Goal: Find specific page/section: Find specific page/section

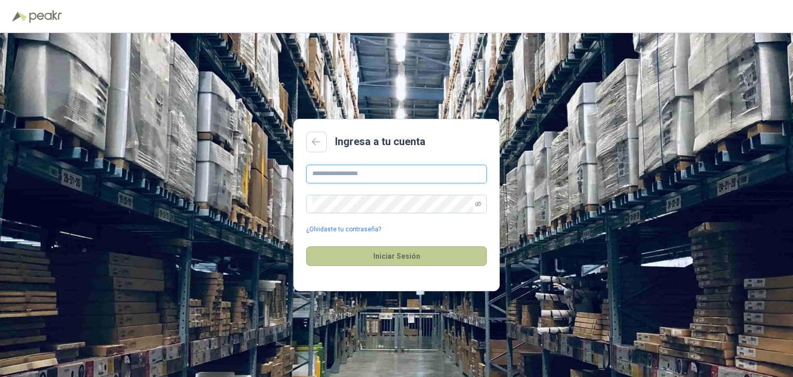
type input "**********"
click at [379, 256] on button "Iniciar Sesión" at bounding box center [396, 256] width 181 height 20
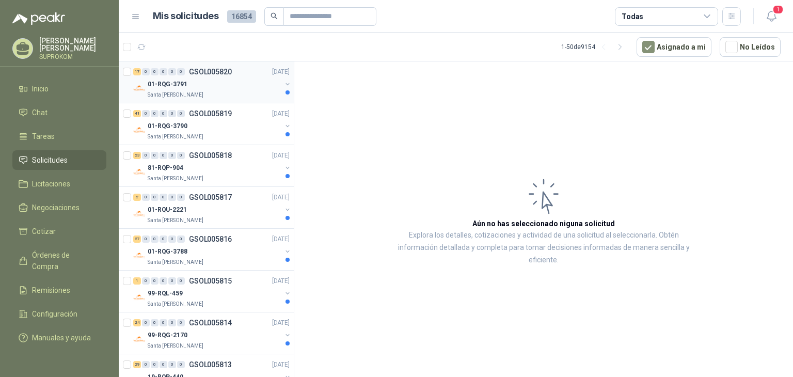
click at [189, 81] on div "01-RQG-3791" at bounding box center [215, 84] width 134 height 12
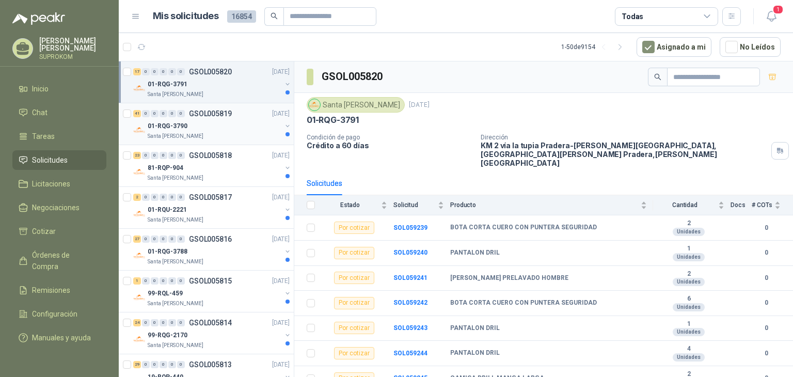
click at [200, 126] on div "01-RQG-3790" at bounding box center [215, 126] width 134 height 12
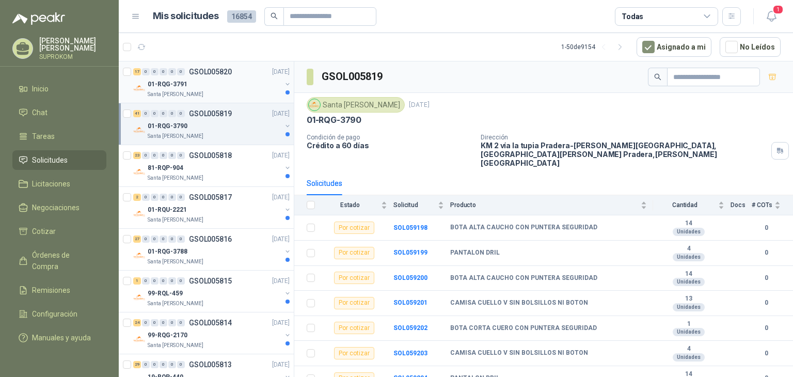
click at [235, 82] on div "01-RQG-3791" at bounding box center [215, 84] width 134 height 12
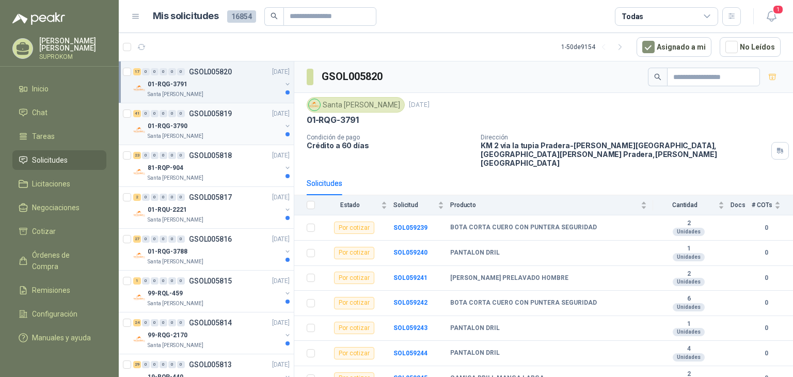
click at [235, 128] on div "01-RQG-3790" at bounding box center [215, 126] width 134 height 12
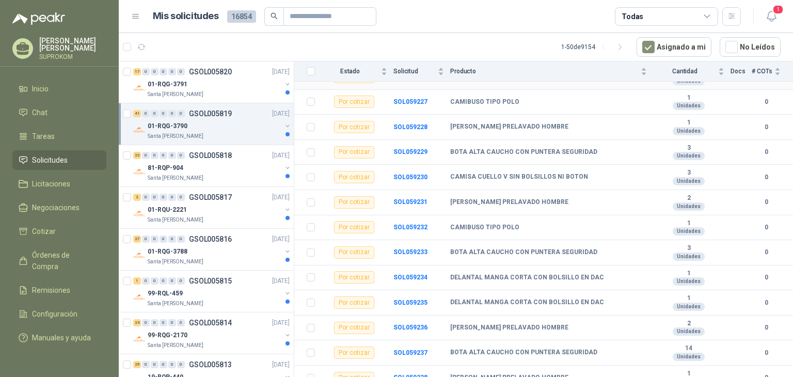
scroll to position [854, 0]
click at [219, 172] on div "81-RQP-904" at bounding box center [215, 167] width 134 height 12
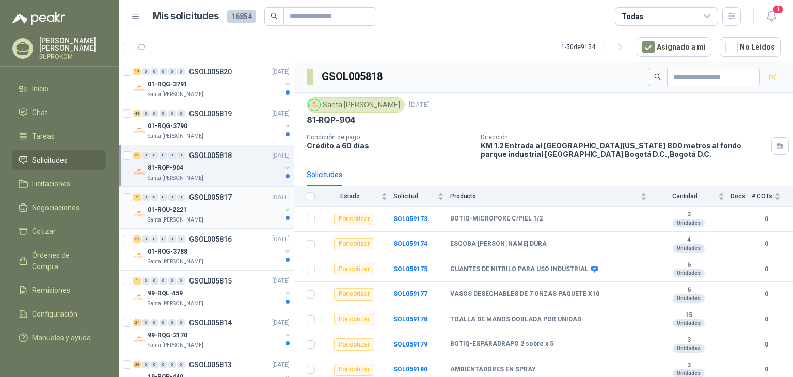
click at [251, 205] on div "01-RQU-2221" at bounding box center [215, 209] width 134 height 12
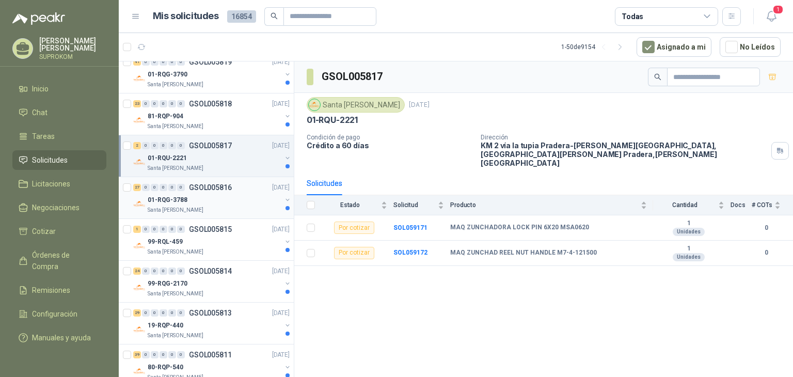
click at [240, 190] on div "27 0 0 0 0 0 GSOL005816 [DATE]" at bounding box center [212, 187] width 158 height 12
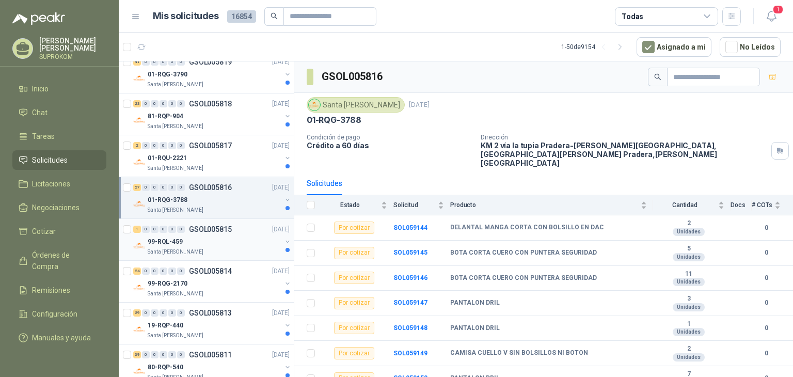
click at [227, 239] on div "99-RQL-459" at bounding box center [215, 241] width 134 height 12
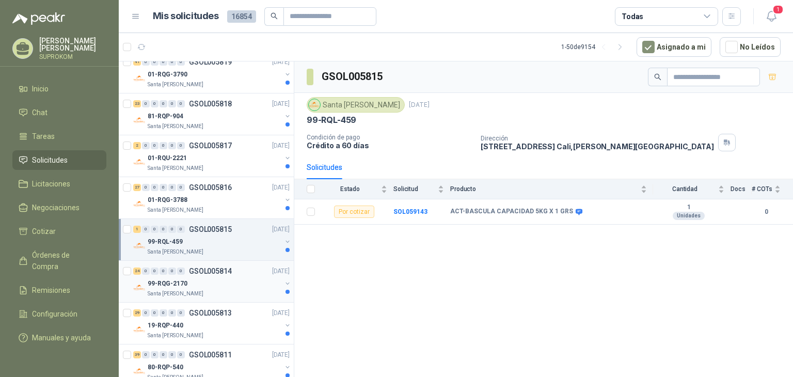
click at [217, 289] on div "Santa [PERSON_NAME]" at bounding box center [215, 293] width 134 height 8
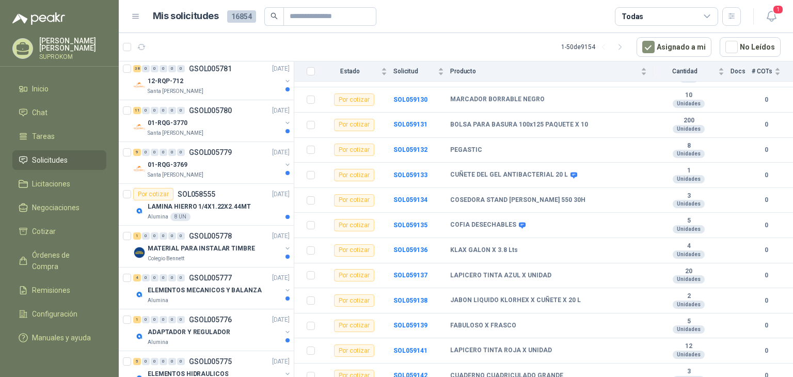
scroll to position [1496, 0]
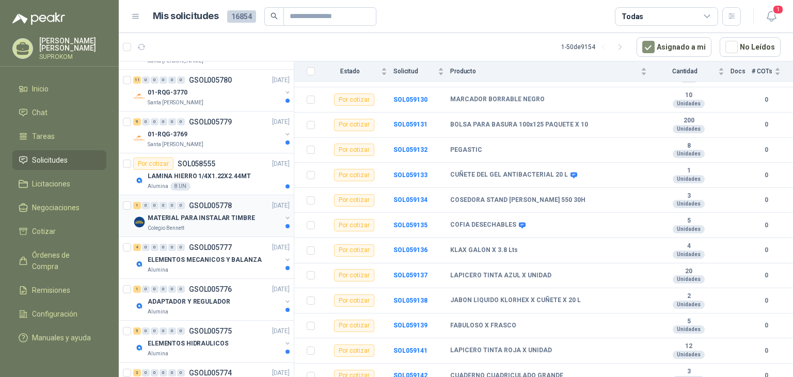
click at [247, 224] on div "Colegio Bennett" at bounding box center [215, 228] width 134 height 8
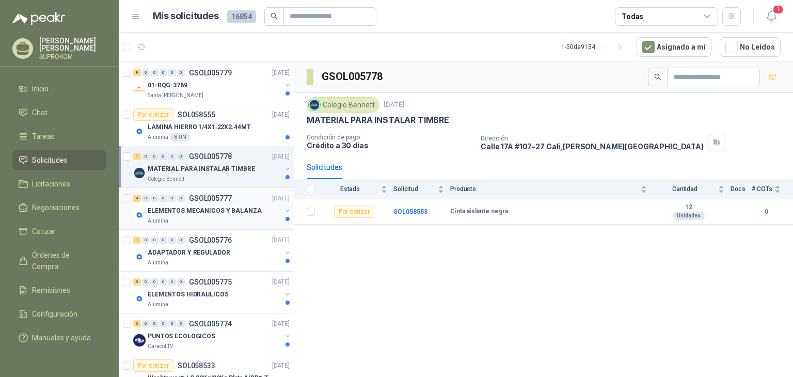
scroll to position [1548, 0]
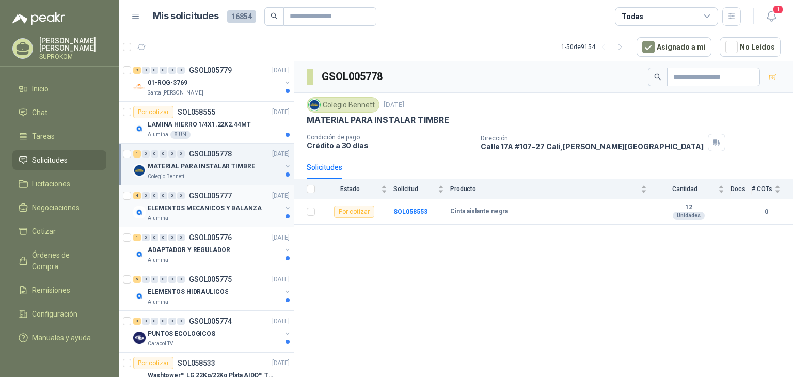
click at [251, 208] on div "ELEMENTOS MECANICOS Y BALANZA" at bounding box center [215, 208] width 134 height 12
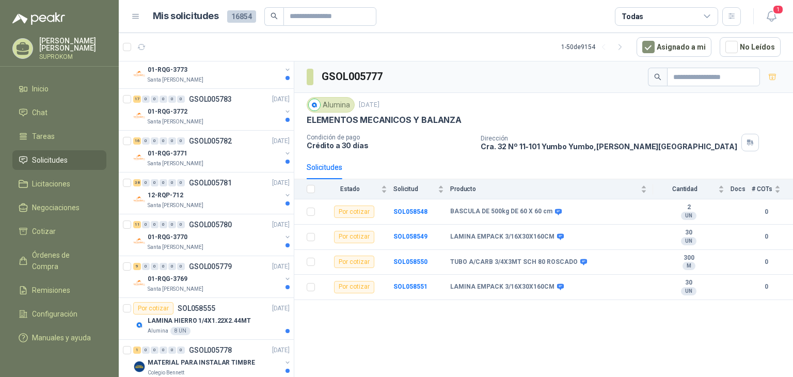
scroll to position [1341, 0]
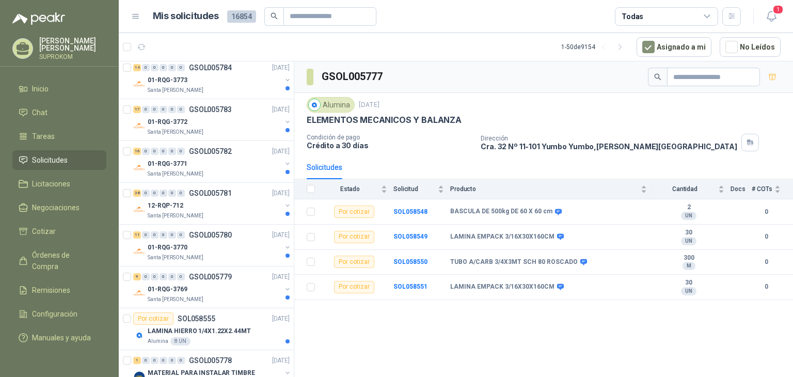
click at [70, 54] on p "SUPROKOM" at bounding box center [72, 57] width 67 height 6
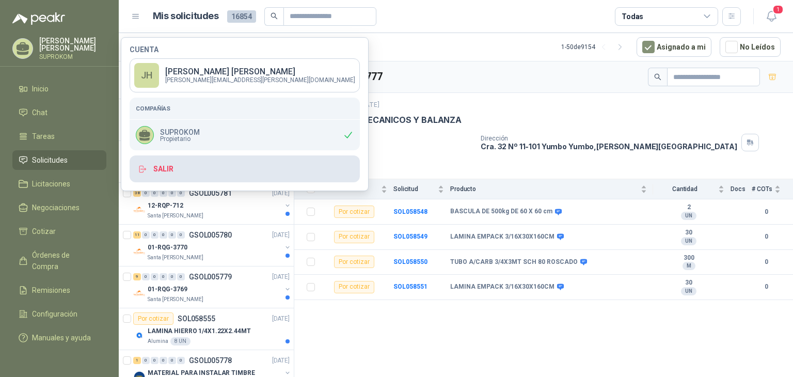
click at [187, 175] on button "Salir" at bounding box center [245, 168] width 230 height 27
